Goal: Information Seeking & Learning: Check status

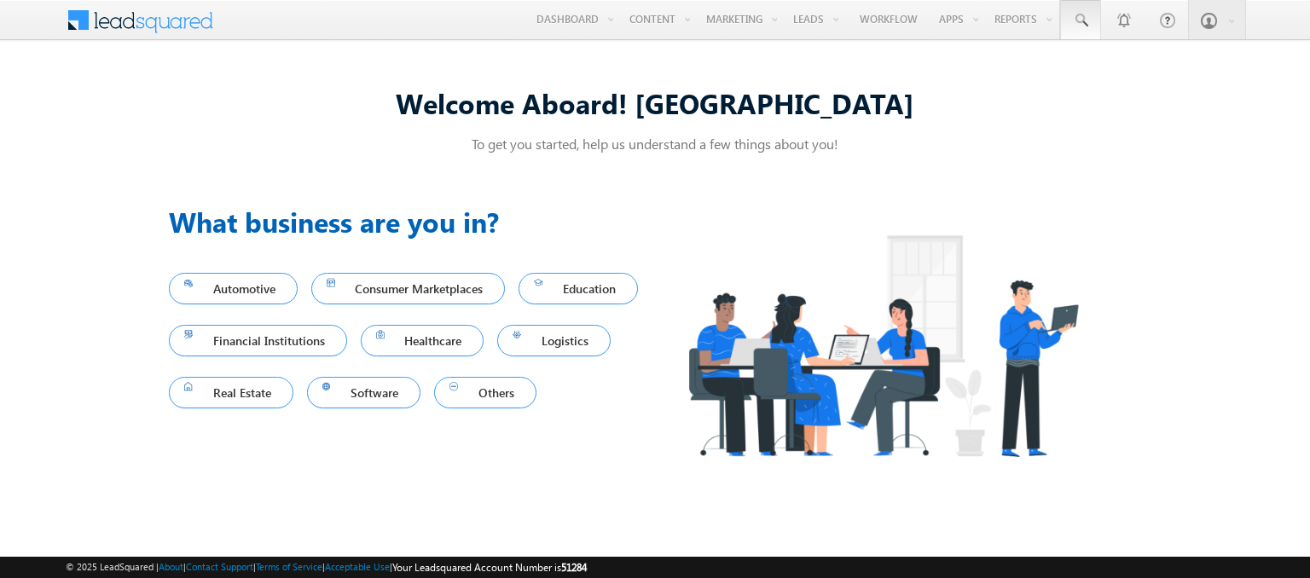
click at [1081, 20] on span at bounding box center [1080, 20] width 17 height 17
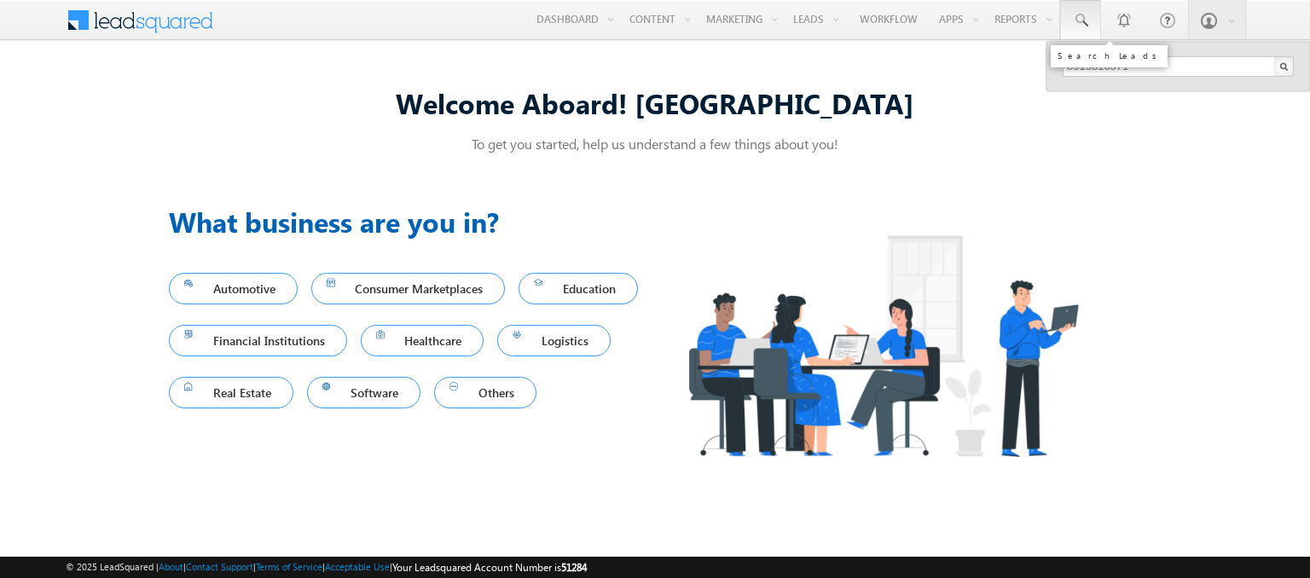
type input "8915310571"
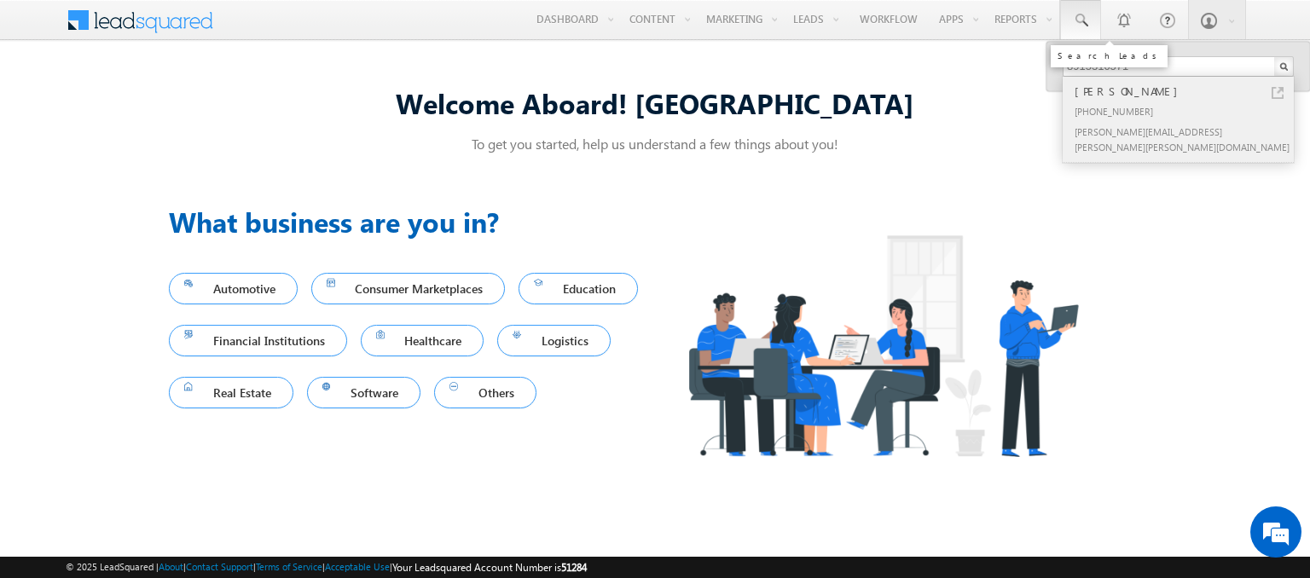
click at [1185, 90] on div "[PERSON_NAME]" at bounding box center [1185, 91] width 229 height 19
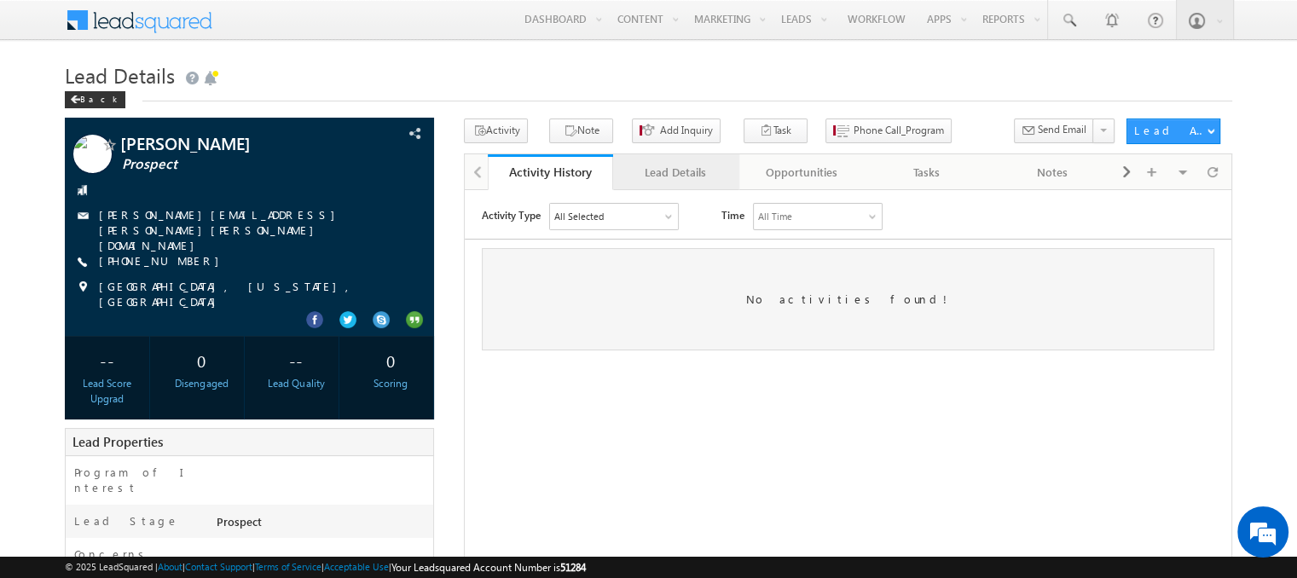
click at [674, 172] on div "Lead Details" at bounding box center [675, 172] width 96 height 20
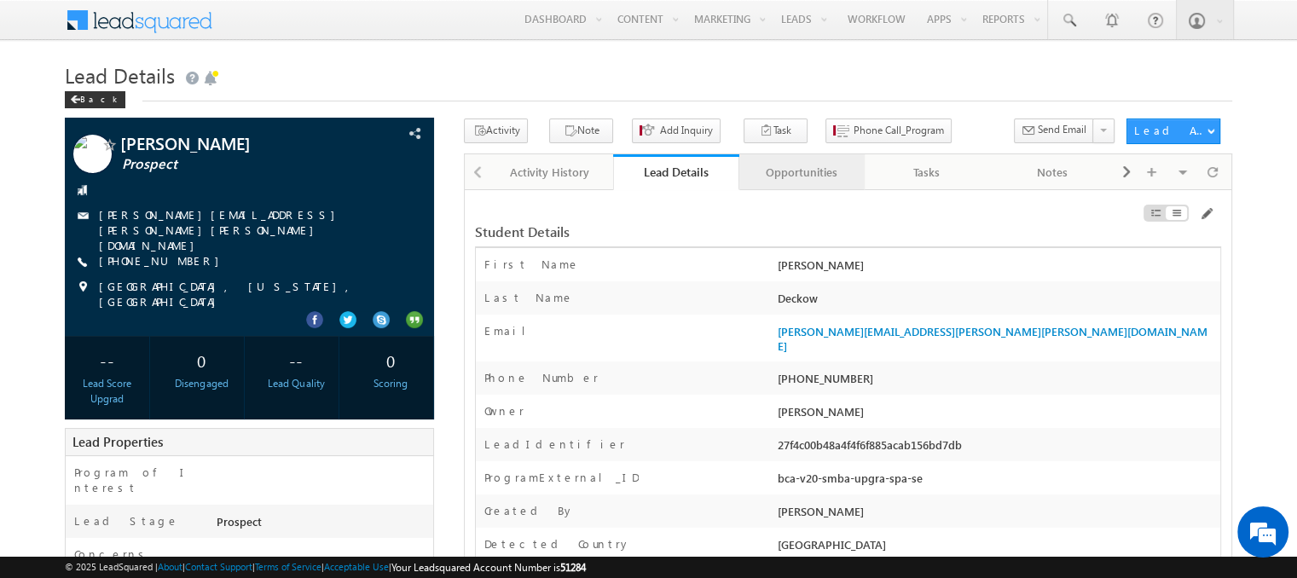
click at [801, 172] on div "Opportunities" at bounding box center [801, 172] width 96 height 20
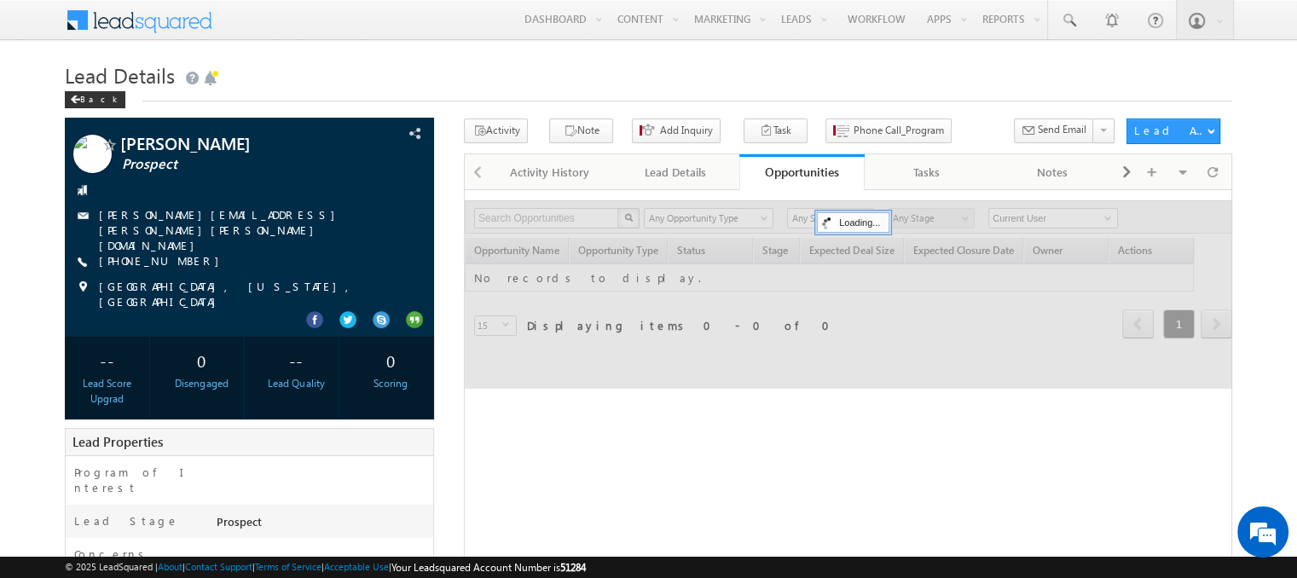
click at [150, 18] on span at bounding box center [151, 18] width 124 height 30
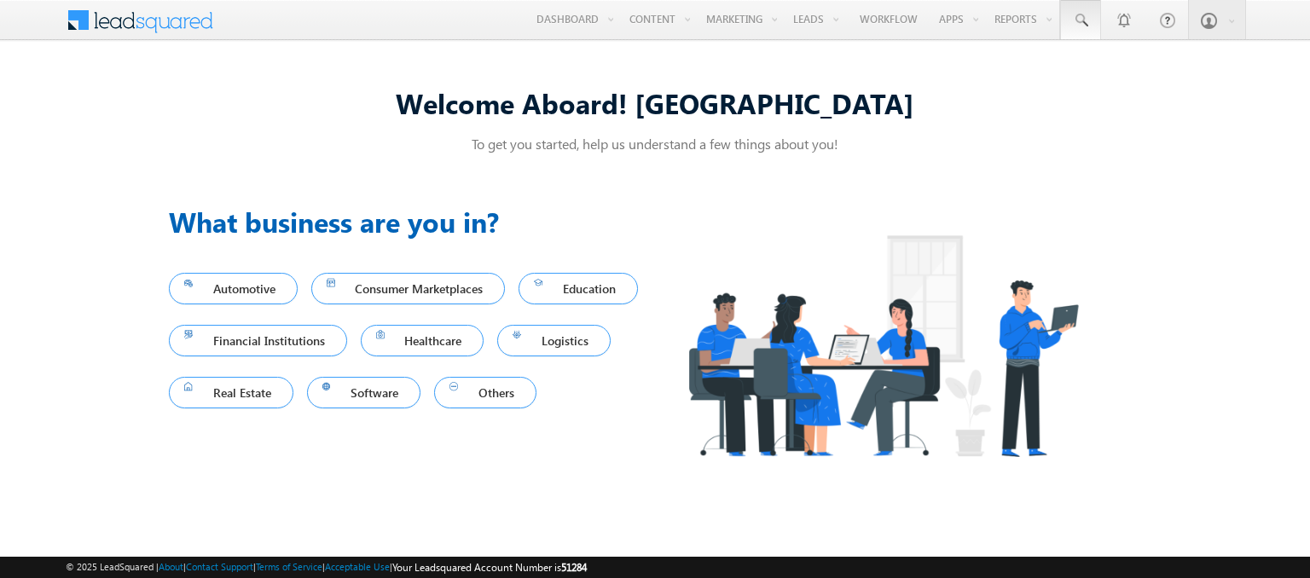
click at [1081, 20] on span at bounding box center [1080, 20] width 17 height 17
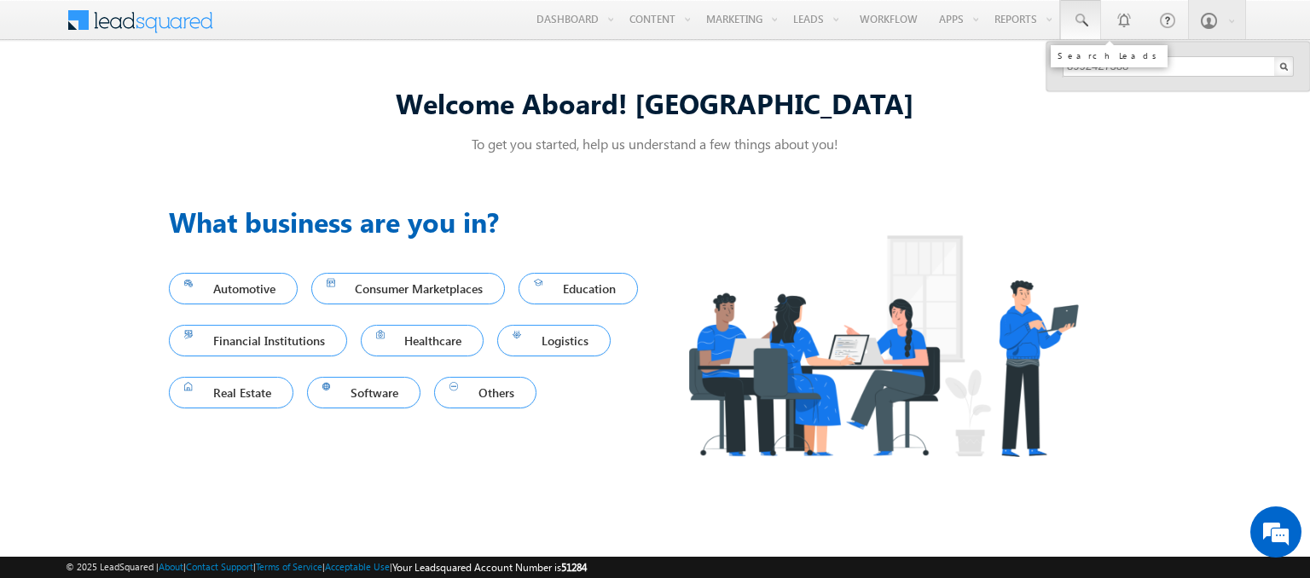
type input "8992427388"
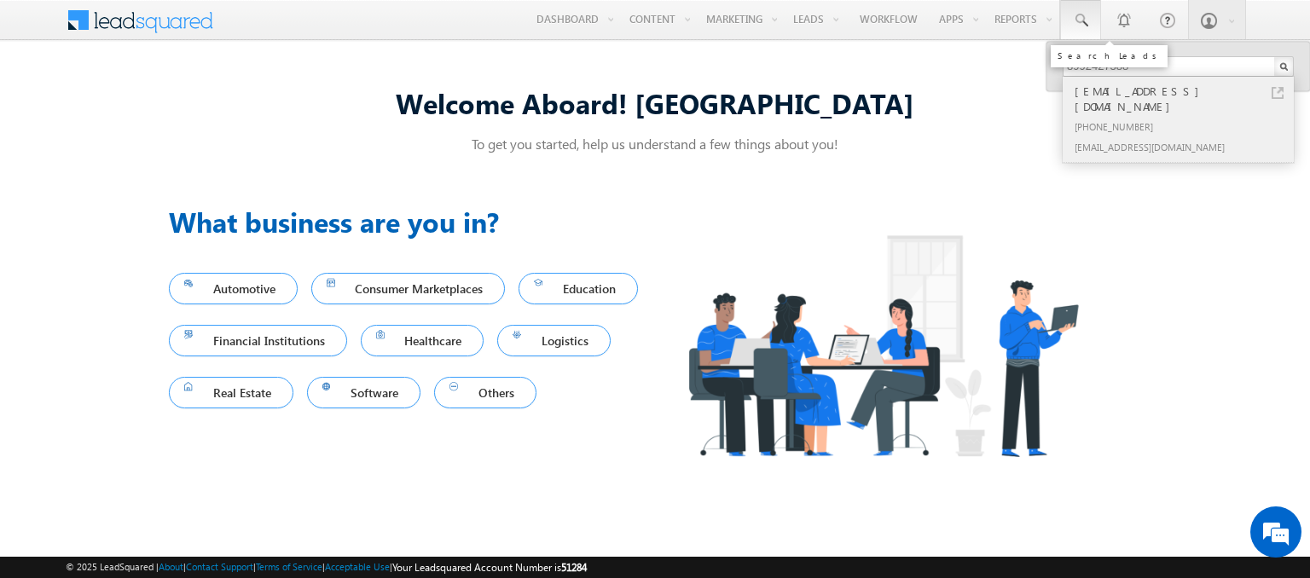
click at [1185, 116] on div "+91-8992427388" at bounding box center [1185, 126] width 229 height 20
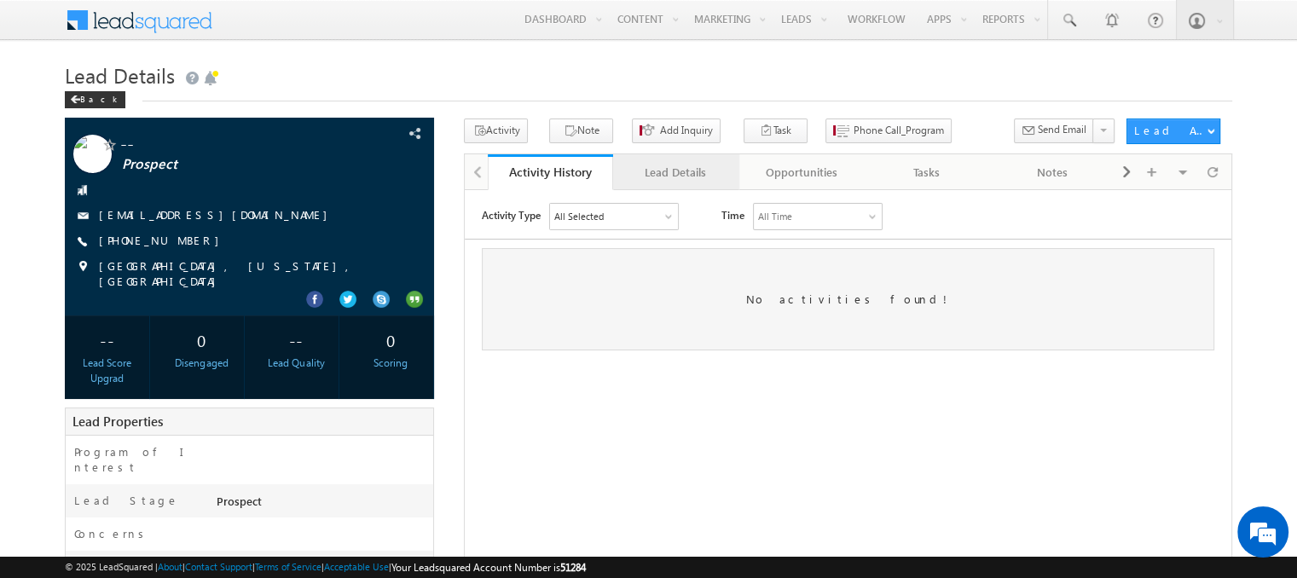
click at [674, 172] on div "Lead Details" at bounding box center [675, 172] width 96 height 20
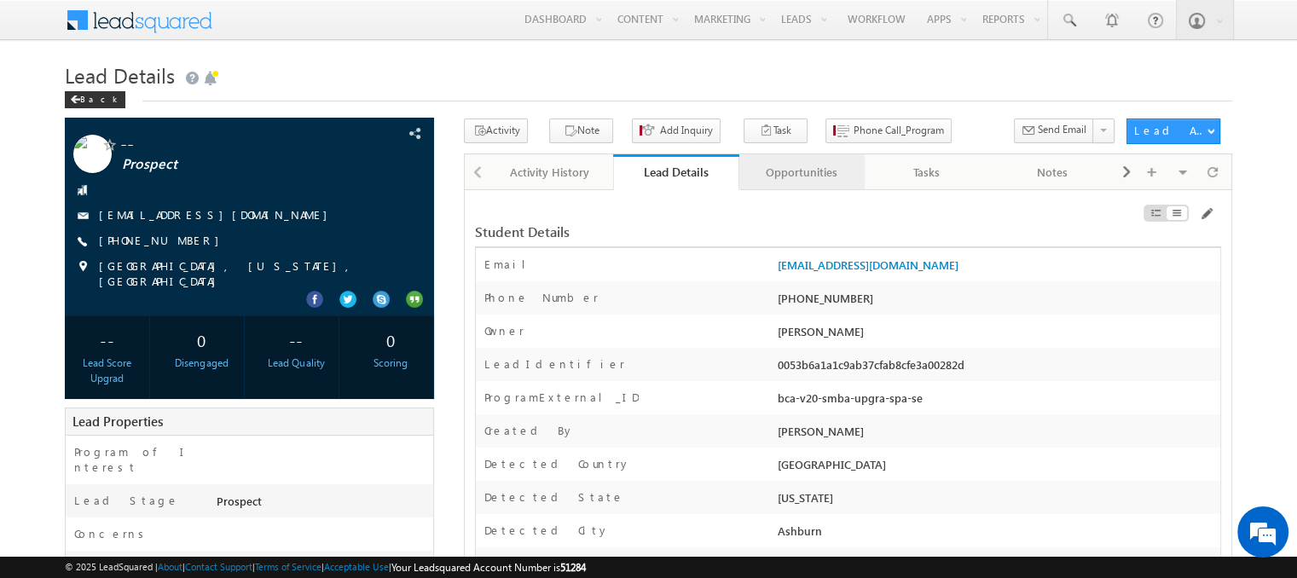
click at [801, 172] on div "Opportunities" at bounding box center [801, 172] width 96 height 20
